Goal: Check status

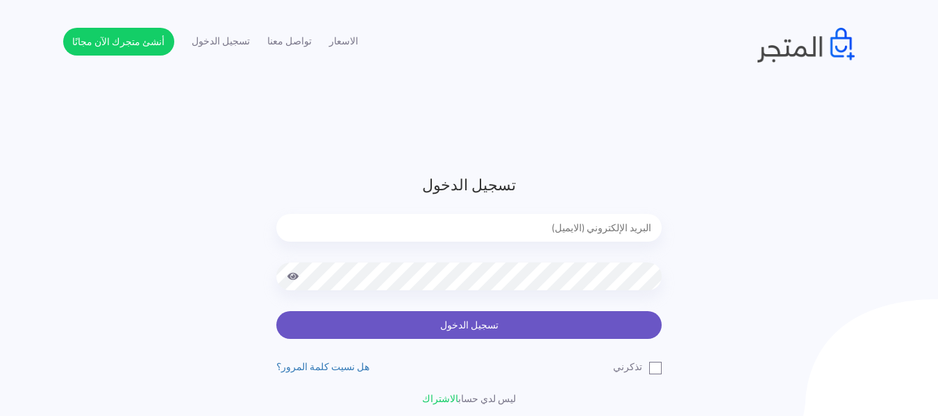
type input "[EMAIL_ADDRESS][DOMAIN_NAME]"
click at [494, 330] on button "تسجيل الدخول" at bounding box center [468, 325] width 385 height 28
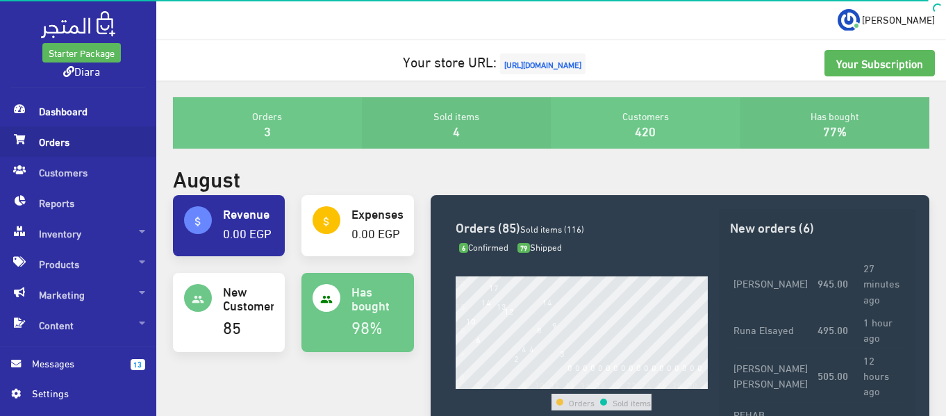
click at [94, 140] on span "Orders" at bounding box center [78, 141] width 134 height 31
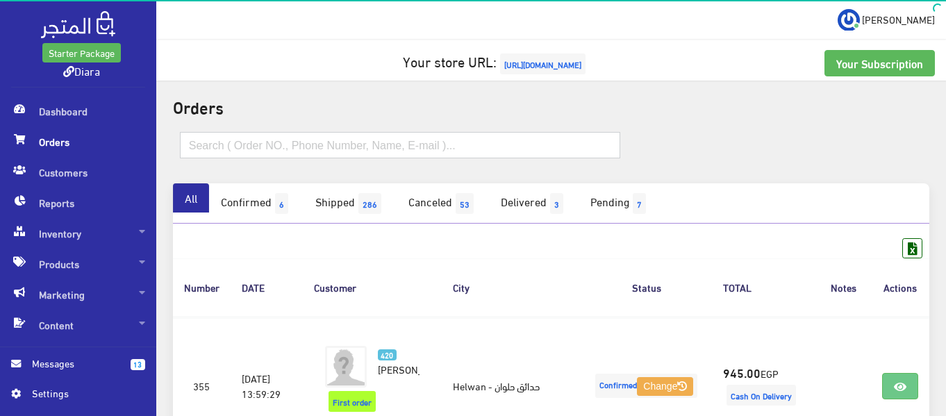
click at [344, 140] on input "text" at bounding box center [400, 145] width 440 height 26
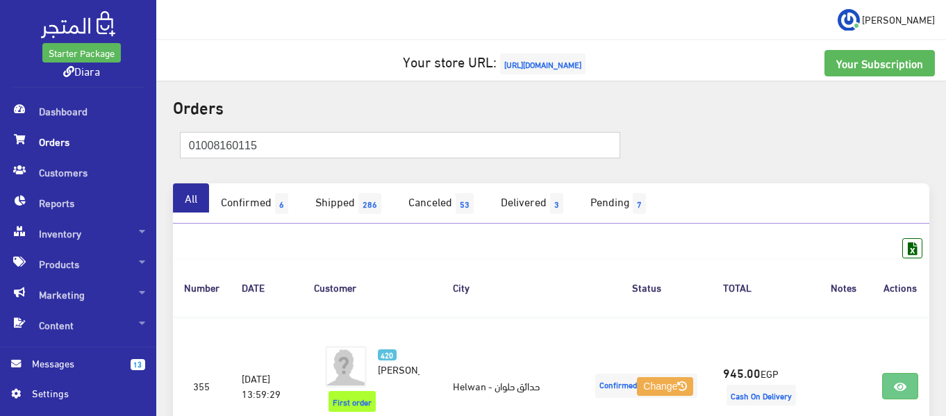
type input "01008160115"
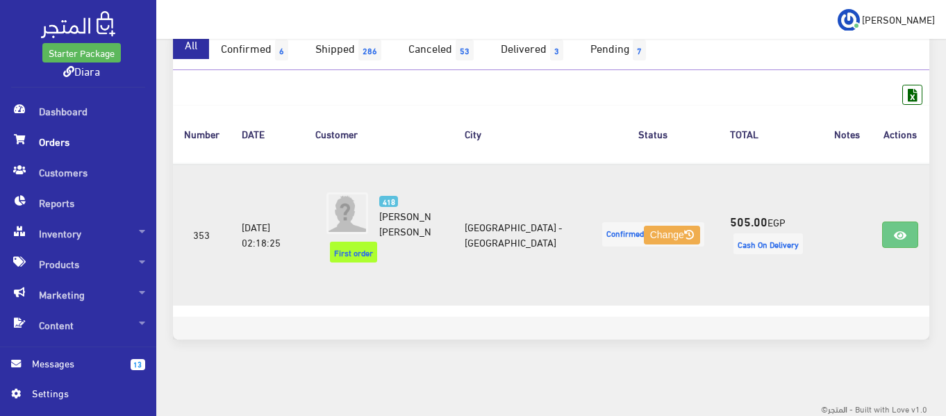
scroll to position [155, 0]
click at [903, 236] on icon at bounding box center [900, 233] width 12 height 11
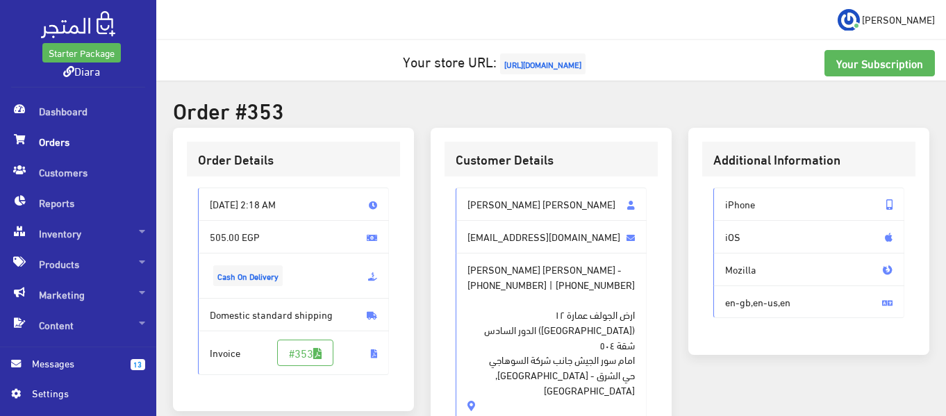
click at [93, 149] on span "Orders" at bounding box center [78, 141] width 134 height 31
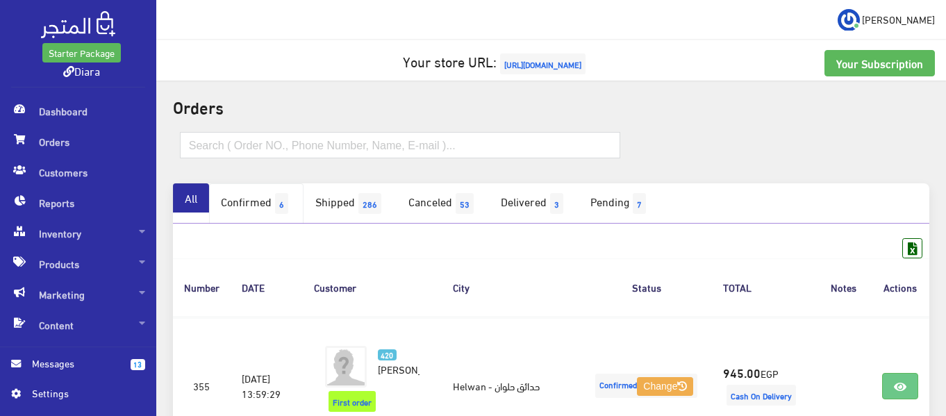
click at [296, 205] on link "Confirmed 6" at bounding box center [256, 203] width 94 height 40
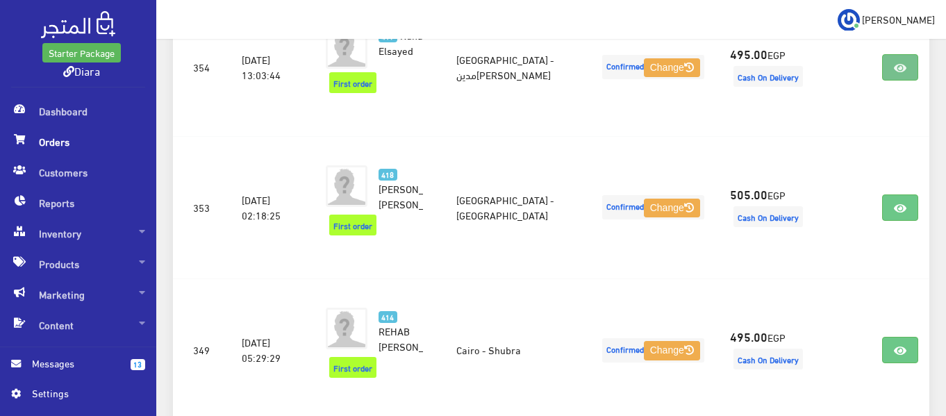
scroll to position [278, 0]
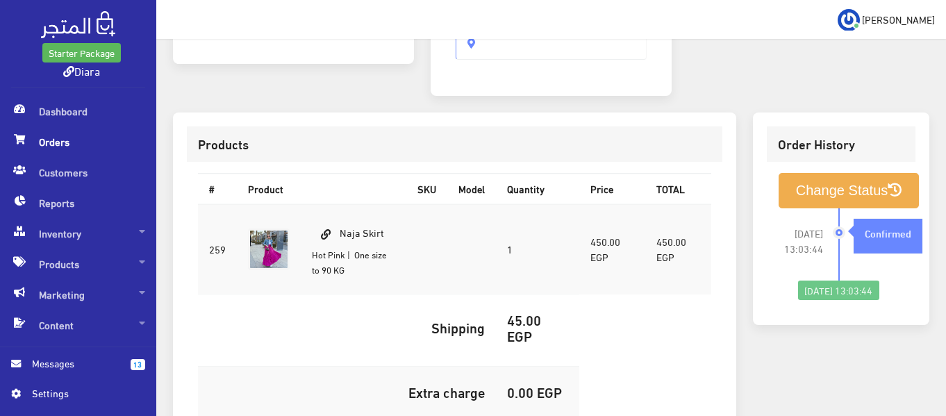
scroll to position [139, 0]
